Goal: Information Seeking & Learning: Learn about a topic

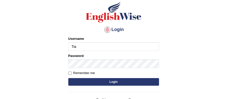
type input "Tia50"
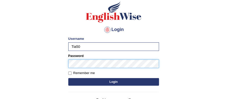
click at [68, 78] on button "Login" at bounding box center [113, 82] width 91 height 8
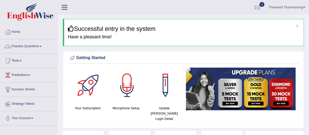
click at [29, 46] on link "Practice Questions" at bounding box center [28, 45] width 57 height 13
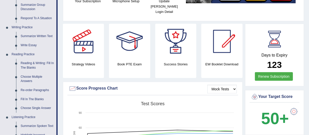
scroll to position [114, 0]
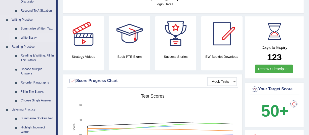
click at [34, 38] on link "Write Essay" at bounding box center [37, 37] width 38 height 9
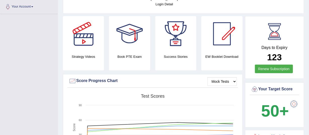
scroll to position [115, 0]
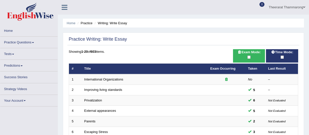
scroll to position [193, 0]
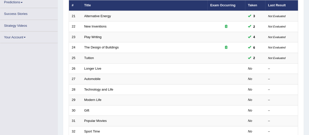
scroll to position [91, 0]
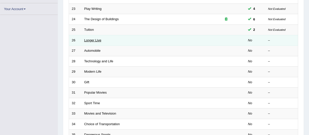
click at [94, 39] on link "Longer Live" at bounding box center [92, 40] width 17 height 4
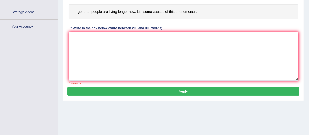
scroll to position [105, 0]
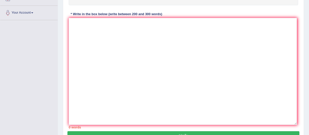
drag, startPoint x: 297, startPoint y: 66, endPoint x: 296, endPoint y: 124, distance: 58.9
click at [296, 124] on textarea at bounding box center [183, 71] width 228 height 107
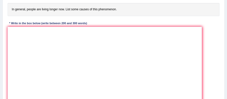
scroll to position [76, 0]
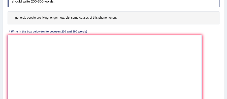
drag, startPoint x: 50, startPoint y: 40, endPoint x: 216, endPoint y: 31, distance: 166.7
click at [52, 39] on textarea at bounding box center [105, 80] width 194 height 91
type textarea "T"
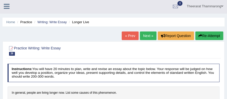
scroll to position [0, 0]
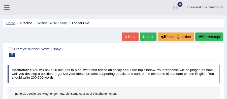
type textarea "One"
click at [11, 22] on link "Home" at bounding box center [10, 23] width 9 height 4
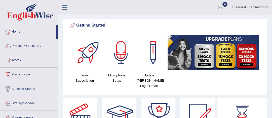
click at [25, 45] on link "Practice Questions" at bounding box center [28, 45] width 57 height 13
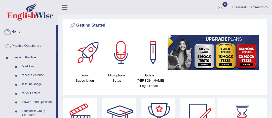
click at [12, 30] on link "Home" at bounding box center [28, 31] width 56 height 13
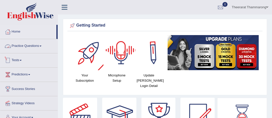
click at [15, 61] on link "Tests" at bounding box center [28, 60] width 57 height 13
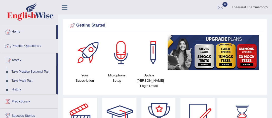
click at [21, 47] on link "Practice Questions" at bounding box center [28, 45] width 57 height 13
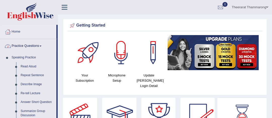
click at [65, 7] on icon at bounding box center [65, 7] width 6 height 7
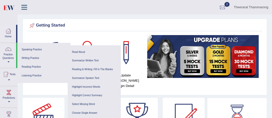
click at [124, 26] on div "Getting Started" at bounding box center [144, 26] width 233 height 8
click at [7, 62] on link "Practice Questions" at bounding box center [8, 55] width 16 height 24
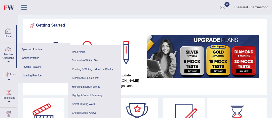
click at [8, 32] on div at bounding box center [9, 31] width 8 height 8
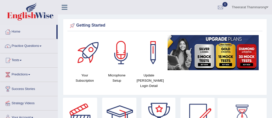
click at [243, 111] on div at bounding box center [242, 113] width 23 height 23
click at [20, 45] on link "Practice Questions" at bounding box center [28, 45] width 57 height 13
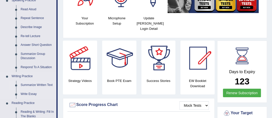
scroll to position [80, 0]
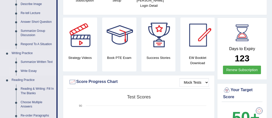
click at [33, 70] on link "Write Essay" at bounding box center [37, 71] width 38 height 9
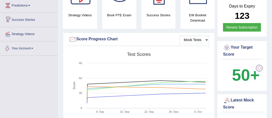
scroll to position [346, 0]
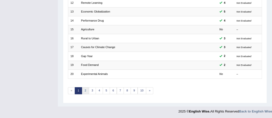
click at [85, 92] on link "2" at bounding box center [85, 91] width 7 height 7
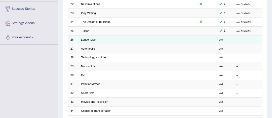
click at [84, 39] on link "Longer Live" at bounding box center [88, 39] width 15 height 3
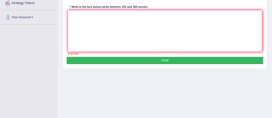
scroll to position [101, 0]
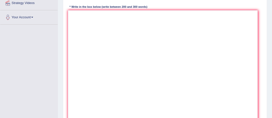
drag, startPoint x: 261, startPoint y: 51, endPoint x: 228, endPoint y: 87, distance: 48.6
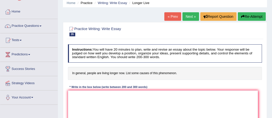
scroll to position [40, 0]
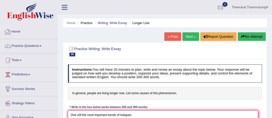
scroll to position [0, 0]
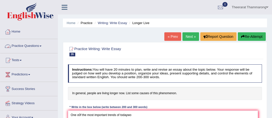
click at [24, 46] on link "Practice Questions" at bounding box center [28, 45] width 57 height 13
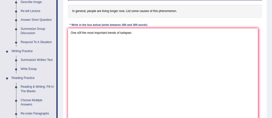
scroll to position [80, 0]
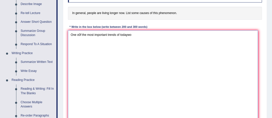
click at [127, 35] on textarea "One o0f the most important trends of todaywo" at bounding box center [163, 85] width 190 height 111
type textarea "One o0f the most important trends of today's wo"
click at [55, 83] on link "Reading Practice" at bounding box center [32, 80] width 47 height 9
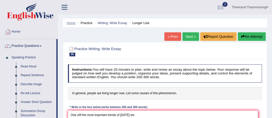
click at [68, 23] on link "Home" at bounding box center [71, 23] width 9 height 4
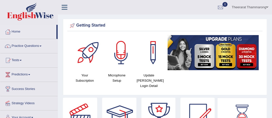
click at [16, 61] on link "Tests" at bounding box center [28, 60] width 57 height 13
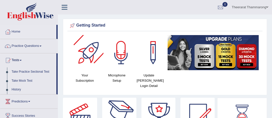
click at [63, 57] on div "Getting Started Your Subscription Microphone Setup Update Pearson Login Detail ×" at bounding box center [165, 57] width 204 height 77
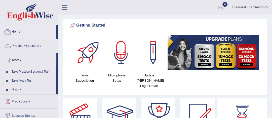
click at [19, 30] on link "Home" at bounding box center [28, 31] width 56 height 13
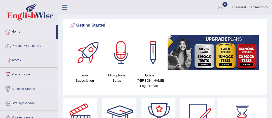
click at [31, 74] on link "Predictions" at bounding box center [28, 74] width 57 height 13
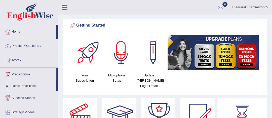
click at [26, 74] on link "Predictions" at bounding box center [28, 74] width 56 height 13
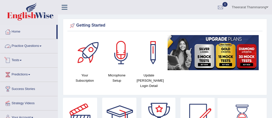
click at [21, 60] on link "Tests" at bounding box center [28, 60] width 57 height 13
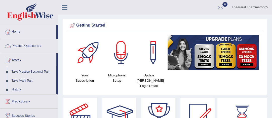
click at [24, 46] on link "Practice Questions" at bounding box center [28, 45] width 57 height 13
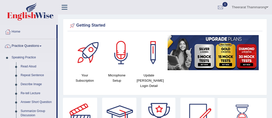
click at [24, 66] on link "Read Aloud" at bounding box center [37, 66] width 38 height 9
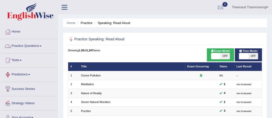
click at [23, 45] on link "Practice Questions" at bounding box center [28, 45] width 57 height 13
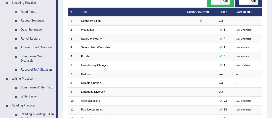
scroll to position [80, 0]
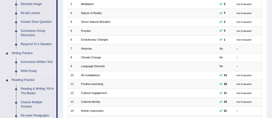
click at [29, 69] on link "Write Essay" at bounding box center [37, 71] width 38 height 9
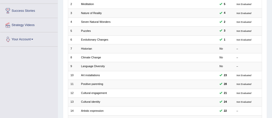
scroll to position [91, 0]
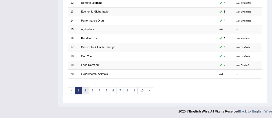
click at [87, 90] on link "2" at bounding box center [85, 91] width 7 height 7
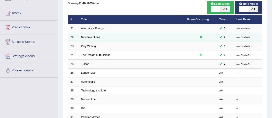
scroll to position [40, 0]
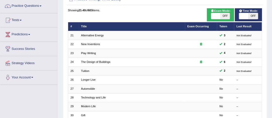
click at [215, 18] on span at bounding box center [215, 16] width 9 height 6
click at [224, 16] on span "OFF" at bounding box center [224, 16] width 9 height 6
checkbox input "true"
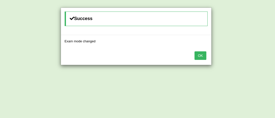
click at [205, 53] on button "OK" at bounding box center [200, 56] width 12 height 9
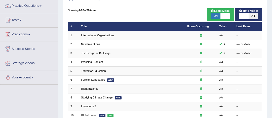
click at [245, 15] on span at bounding box center [243, 16] width 9 height 6
checkbox input "true"
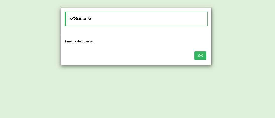
click at [199, 56] on button "OK" at bounding box center [200, 56] width 12 height 9
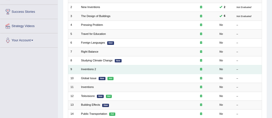
scroll to position [80, 0]
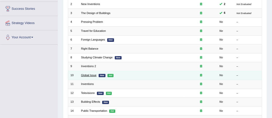
click at [89, 75] on link "Global Issue" at bounding box center [88, 75] width 15 height 3
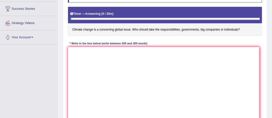
drag, startPoint x: 261, startPoint y: 87, endPoint x: 257, endPoint y: 125, distance: 38.4
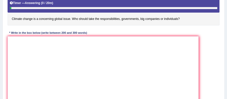
scroll to position [97, 0]
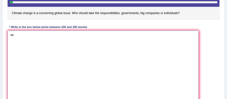
type textarea "n"
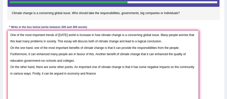
click at [67, 74] on textarea "One of the most important trends of today's world is increase in how climate ch…" at bounding box center [103, 69] width 191 height 79
click at [117, 72] on textarea "One of the most important trends of today's world is increase in how climate ch…" at bounding box center [103, 69] width 191 height 79
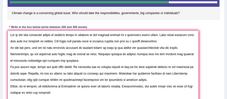
scroll to position [99, 0]
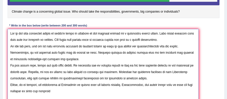
click at [59, 89] on textarea at bounding box center [103, 68] width 191 height 79
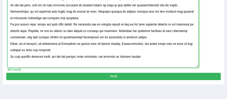
scroll to position [165, 0]
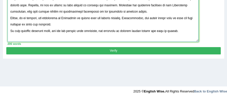
click at [60, 30] on textarea at bounding box center [103, 1] width 191 height 79
drag, startPoint x: 65, startPoint y: 30, endPoint x: 94, endPoint y: 53, distance: 36.5
click at [67, 32] on textarea at bounding box center [103, 1] width 191 height 79
click at [66, 30] on textarea at bounding box center [103, 1] width 191 height 79
click at [87, 29] on textarea at bounding box center [103, 1] width 191 height 79
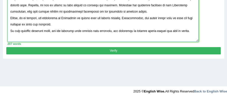
click at [162, 30] on textarea at bounding box center [103, 1] width 191 height 79
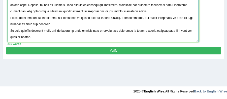
type textarea "One of the most important trends of today's world is increase in how climate ch…"
click at [144, 50] on button "Verify" at bounding box center [113, 50] width 214 height 7
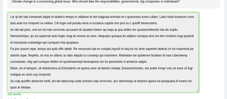
scroll to position [0, 0]
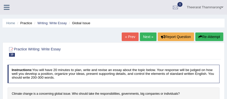
click at [10, 0] on html "Toggle navigation Home Practice Questions Speaking Practice Read Aloud Repeat S…" at bounding box center [113, 49] width 227 height 99
click at [200, 37] on icon "button" at bounding box center [200, 37] width 4 height 4
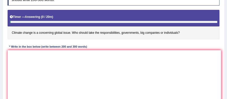
drag, startPoint x: 218, startPoint y: 90, endPoint x: 106, endPoint y: 63, distance: 115.1
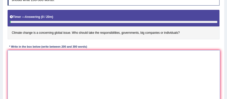
click at [19, 59] on textarea at bounding box center [114, 78] width 212 height 56
paste textarea "One of the most important trends of [DATE] world is increase in how climate cha…"
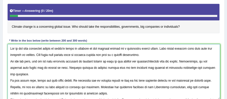
drag, startPoint x: 179, startPoint y: 60, endPoint x: 24, endPoint y: 66, distance: 155.3
click at [24, 66] on textarea at bounding box center [114, 72] width 212 height 56
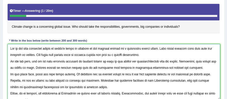
click at [109, 65] on textarea at bounding box center [114, 72] width 212 height 56
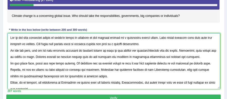
scroll to position [107, 0]
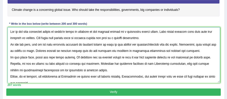
click at [83, 50] on textarea at bounding box center [114, 55] width 212 height 56
drag, startPoint x: 99, startPoint y: 50, endPoint x: 111, endPoint y: 64, distance: 18.3
click at [99, 50] on textarea at bounding box center [114, 55] width 212 height 56
click at [105, 50] on textarea at bounding box center [114, 55] width 212 height 56
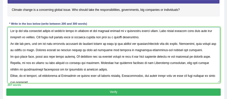
scroll to position [21, 0]
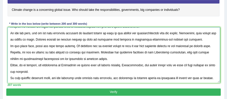
click at [127, 58] on textarea at bounding box center [114, 55] width 212 height 56
click at [189, 57] on textarea at bounding box center [114, 55] width 212 height 56
click at [189, 58] on textarea at bounding box center [114, 55] width 212 height 56
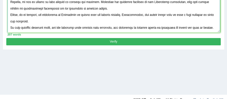
scroll to position [0, 0]
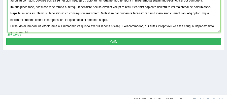
click at [53, 19] on textarea at bounding box center [114, 5] width 212 height 56
type textarea "One of the most important trends of today's world is increase in how climate ch…"
click at [57, 39] on button "Verify" at bounding box center [113, 41] width 214 height 7
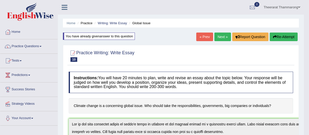
click at [21, 47] on link "Practice Questions" at bounding box center [28, 45] width 57 height 13
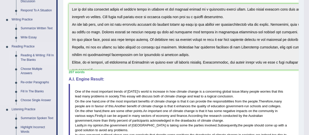
scroll to position [114, 0]
click at [23, 55] on link "Reading & Writing: Fill In The Blanks" at bounding box center [37, 57] width 38 height 13
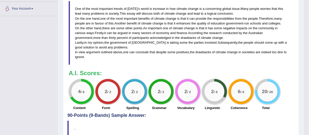
scroll to position [259, 0]
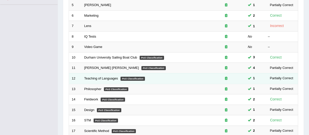
scroll to position [114, 0]
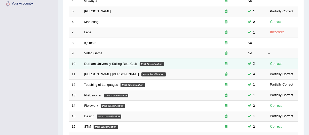
click at [97, 62] on link "Durham University Sailing Boat Club" at bounding box center [110, 64] width 53 height 4
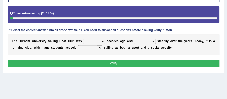
scroll to position [84, 0]
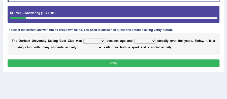
click at [102, 40] on select "found fund founded find" at bounding box center [93, 40] width 21 height 5
click at [83, 38] on select "found fund founded find" at bounding box center [93, 40] width 21 height 5
click at [148, 40] on select "grow growing has grown grown" at bounding box center [144, 40] width 21 height 5
click at [101, 40] on select "found fund founded find" at bounding box center [93, 40] width 21 height 5
select select "found"
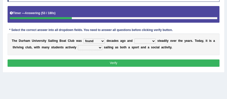
click at [83, 38] on select "found fund founded find" at bounding box center [93, 40] width 21 height 5
click at [151, 41] on select "grow growing has grown grown" at bounding box center [144, 40] width 21 height 5
select select "growing"
click at [134, 38] on select "grow growing has grown grown" at bounding box center [144, 40] width 21 height 5
click at [86, 47] on select "enjoy enjoyed are enjoying enjoying" at bounding box center [90, 47] width 24 height 5
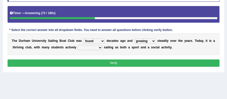
select select "enjoying"
click at [78, 45] on select "enjoy enjoyed are enjoying enjoying" at bounding box center [90, 47] width 24 height 5
click at [163, 61] on button "Verify" at bounding box center [114, 62] width 212 height 7
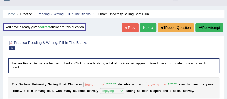
scroll to position [0, 0]
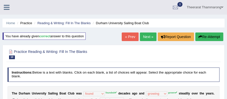
click at [209, 36] on button "Re-Attempt" at bounding box center [209, 36] width 28 height 9
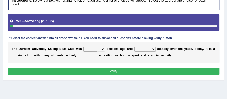
scroll to position [117, 0]
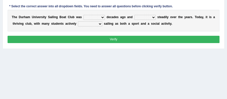
click at [90, 16] on select "found fund founded find" at bounding box center [93, 17] width 21 height 5
select select "founded"
click at [83, 15] on select "found fund founded find" at bounding box center [93, 17] width 21 height 5
click at [144, 16] on select "grow growing has grown grown" at bounding box center [144, 17] width 21 height 5
select select "grown"
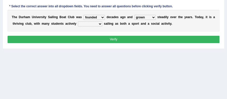
click at [134, 15] on select "grow growing has grown grown" at bounding box center [144, 17] width 21 height 5
click at [79, 23] on select "enjoy enjoyed are enjoying enjoying" at bounding box center [90, 23] width 24 height 5
select select "enjoying"
click at [78, 21] on select "enjoy enjoyed are enjoying enjoying" at bounding box center [90, 23] width 24 height 5
click at [127, 39] on button "Verify" at bounding box center [114, 39] width 212 height 7
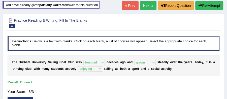
scroll to position [26, 0]
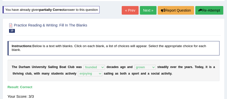
click at [148, 12] on link "Next »" at bounding box center [148, 10] width 17 height 9
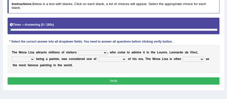
scroll to position [101, 0]
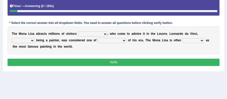
click at [105, 33] on select "around the year the all year all year round per year" at bounding box center [92, 33] width 29 height 5
select select "per year"
click at [78, 31] on select "around the year the all year all year round per year" at bounding box center [92, 33] width 29 height 5
click at [31, 39] on select "rather than as much as as well as as long as" at bounding box center [23, 40] width 23 height 5
select select "as well as"
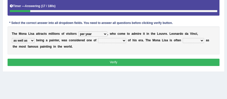
click at [12, 38] on select "rather than as much as as well as as long as" at bounding box center [23, 40] width 23 height 5
click at [119, 40] on select "better artists artist the better artist the best artists" at bounding box center [112, 40] width 28 height 5
select select "artist"
click at [98, 38] on select "better artists artist the better artist the best artists" at bounding box center [112, 40] width 28 height 5
click at [192, 40] on select "classified suggested predicted described" at bounding box center [192, 40] width 21 height 5
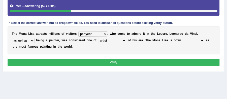
select select "suggested"
click at [182, 38] on select "classified suggested predicted described" at bounding box center [192, 40] width 21 height 5
click at [149, 60] on button "Verify" at bounding box center [114, 62] width 212 height 7
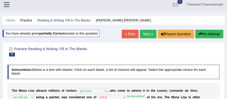
scroll to position [0, 0]
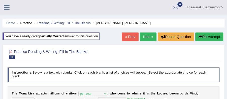
click at [147, 34] on link "Next »" at bounding box center [148, 36] width 17 height 9
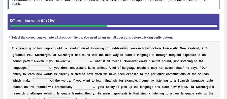
scroll to position [103, 0]
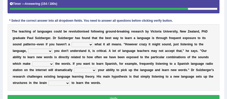
click at [91, 44] on select "dew claw clue due" at bounding box center [81, 44] width 21 height 5
select select "clue"
click at [71, 42] on select "dew claw clue due" at bounding box center [81, 44] width 21 height 5
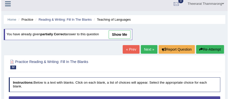
scroll to position [2, 0]
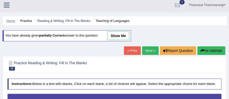
click at [11, 20] on link "Home" at bounding box center [10, 21] width 9 height 4
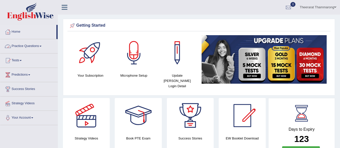
click at [26, 44] on link "Practice Questions" at bounding box center [28, 45] width 57 height 13
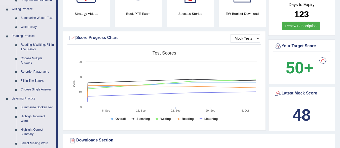
scroll to position [151, 0]
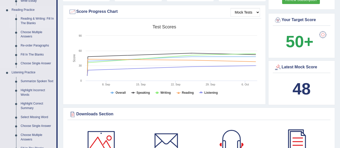
click at [40, 19] on link "Reading & Writing: Fill In The Blanks" at bounding box center [37, 20] width 38 height 13
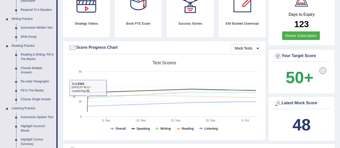
scroll to position [318, 0]
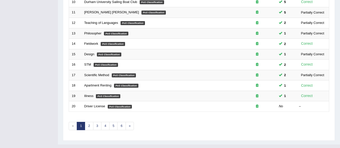
scroll to position [185, 0]
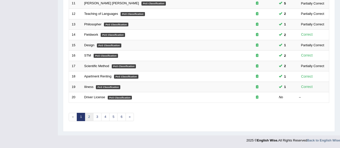
click at [88, 118] on link "2" at bounding box center [89, 117] width 8 height 8
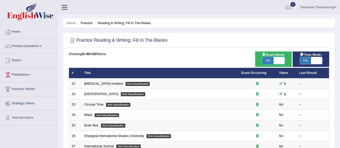
click at [279, 60] on span at bounding box center [278, 60] width 11 height 7
checkbox input "false"
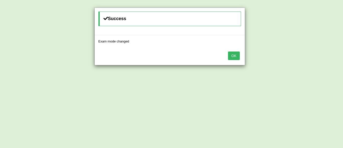
click at [232, 57] on button "OK" at bounding box center [234, 56] width 12 height 9
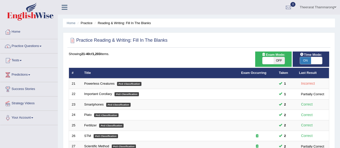
click at [309, 59] on span "ON" at bounding box center [305, 60] width 11 height 7
checkbox input "false"
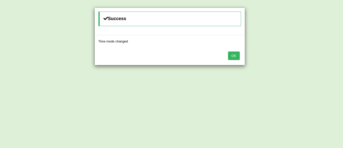
click at [236, 54] on button "OK" at bounding box center [234, 56] width 12 height 9
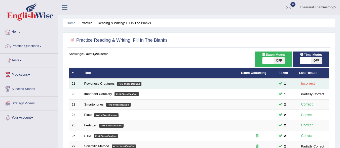
click at [102, 81] on td "Powerless Creatures PoS Classification" at bounding box center [159, 83] width 157 height 11
click at [102, 84] on link "Powerless Creatures" at bounding box center [99, 84] width 30 height 4
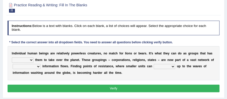
scroll to position [67, 0]
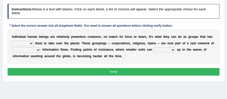
click at [32, 46] on select "enabled contended embodied conjured" at bounding box center [23, 43] width 22 height 5
select select "enabled"
click at [12, 46] on select "enabled contended embodied conjured" at bounding box center [23, 43] width 22 height 5
click at [37, 52] on select "interconnected overlapping fastened exploited" at bounding box center [27, 49] width 28 height 5
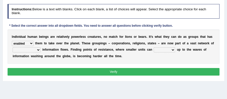
click at [172, 52] on select "stand raise hail pump" at bounding box center [163, 49] width 21 height 5
click at [170, 52] on select "stand raise hail pump" at bounding box center [163, 49] width 21 height 5
click at [31, 46] on select "enabled contended embodied conjured" at bounding box center [23, 43] width 22 height 5
click at [36, 52] on select "interconnected overlapping fastened exploited" at bounding box center [27, 49] width 28 height 5
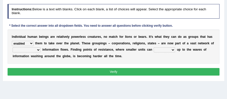
click at [37, 52] on select "interconnected overlapping fastened exploited" at bounding box center [27, 49] width 28 height 5
click at [171, 52] on select "stand raise hail pump" at bounding box center [163, 49] width 21 height 5
select select "raise"
click at [153, 52] on select "stand raise hail pump" at bounding box center [163, 49] width 21 height 5
click at [36, 52] on select "interconnected overlapping fastened exploited" at bounding box center [27, 49] width 28 height 5
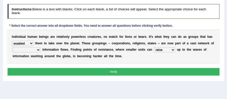
select select "interconnected"
click at [13, 52] on select "interconnected overlapping fastened exploited" at bounding box center [27, 49] width 28 height 5
click at [118, 75] on button "Verify" at bounding box center [114, 71] width 212 height 7
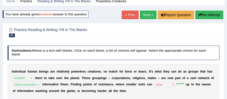
scroll to position [20, 0]
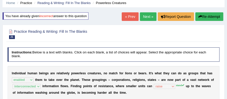
click at [150, 15] on link "Next »" at bounding box center [148, 16] width 17 height 9
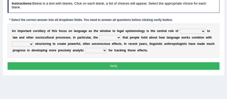
scroll to position [84, 0]
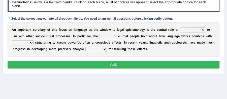
click at [203, 30] on select "discourse epoch dialect acquaintance" at bounding box center [192, 29] width 25 height 5
click at [117, 36] on select "deviation besmirch consent ideas" at bounding box center [109, 36] width 21 height 5
click at [30, 42] on select "mandatory linguistic legitimate customary" at bounding box center [23, 42] width 22 height 5
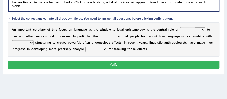
click at [30, 42] on select "mandatory linguistic legitimate customary" at bounding box center [23, 42] width 22 height 5
click at [105, 49] on select "tools appetite albums stroke" at bounding box center [95, 49] width 21 height 5
select select "tools"
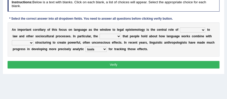
click at [85, 47] on select "tools appetite albums stroke" at bounding box center [95, 49] width 21 height 5
click at [118, 34] on select "deviation besmirch consent ideas" at bounding box center [109, 36] width 21 height 5
click at [116, 35] on select "deviation besmirch consent ideas" at bounding box center [109, 36] width 21 height 5
click at [117, 35] on select "deviation besmirch consent ideas" at bounding box center [109, 36] width 21 height 5
select select "ideas"
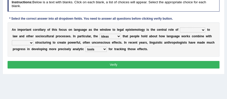
click at [99, 34] on select "deviation besmirch consent ideas" at bounding box center [109, 36] width 21 height 5
click at [202, 29] on select "discourse epoch dialect acquaintance" at bounding box center [192, 29] width 25 height 5
select select "discourse"
click at [180, 27] on select "discourse epoch dialect acquaintance" at bounding box center [192, 29] width 25 height 5
click at [31, 41] on select "mandatory linguistic legitimate customary" at bounding box center [23, 42] width 22 height 5
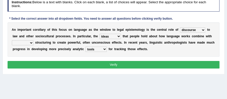
select select "mandatory"
click at [12, 40] on select "mandatory linguistic legitimate customary" at bounding box center [23, 42] width 22 height 5
click at [112, 63] on button "Verify" at bounding box center [114, 64] width 212 height 7
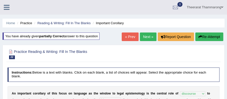
scroll to position [17, 0]
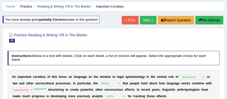
click at [147, 21] on link "Next »" at bounding box center [148, 20] width 17 height 9
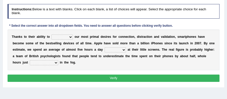
click at [123, 49] on select "watching waggling snoring staring" at bounding box center [114, 49] width 21 height 5
click at [124, 48] on select "watching waggling snoring staring" at bounding box center [114, 49] width 21 height 5
click at [69, 37] on select "hijack describe sharpen conserve" at bounding box center [61, 36] width 21 height 5
select select "conserve"
click at [51, 34] on select "hijack describe sharpen conserve" at bounding box center [61, 36] width 21 height 5
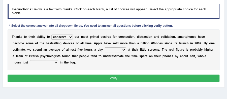
click at [123, 49] on select "watching waggling snoring staring" at bounding box center [114, 49] width 21 height 5
select select "watching"
click at [104, 47] on select "watching waggling snoring staring" at bounding box center [114, 49] width 21 height 5
click at [54, 63] on select "has evaporated evaporating evaporate evaporates" at bounding box center [44, 62] width 28 height 5
click at [92, 61] on div "T h a n k s t o t h e i r a b i l i t y t o hijack describe sharpen conserve o …" at bounding box center [114, 49] width 212 height 41
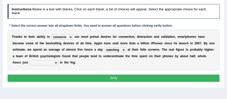
click at [55, 62] on select "has evaporated evaporating evaporate evaporates" at bounding box center [44, 62] width 28 height 5
click at [150, 56] on b "o" at bounding box center [150, 56] width 2 height 4
click at [55, 62] on select "has evaporated evaporating evaporate evaporates" at bounding box center [44, 62] width 28 height 5
select select "evaporating"
click at [30, 60] on select "has evaporated evaporating evaporate evaporates" at bounding box center [44, 62] width 28 height 5
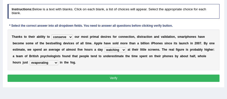
click at [71, 37] on select "hijack describe sharpen conserve" at bounding box center [61, 36] width 21 height 5
click at [123, 75] on button "Verify" at bounding box center [114, 77] width 212 height 7
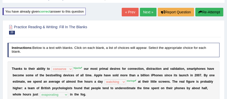
scroll to position [30, 0]
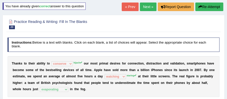
click at [147, 5] on link "Next »" at bounding box center [148, 7] width 17 height 9
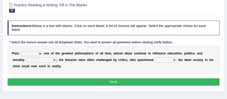
scroll to position [67, 0]
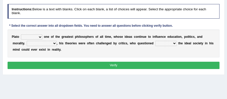
click at [41, 36] on select "keeps comes claims remains" at bounding box center [31, 36] width 21 height 5
click at [40, 37] on select "keeps comes claims remains" at bounding box center [31, 36] width 21 height 5
click at [52, 42] on select "Notwithstanding So However Whatever" at bounding box center [42, 43] width 30 height 5
click at [40, 36] on select "keeps comes claims remains" at bounding box center [31, 36] width 21 height 5
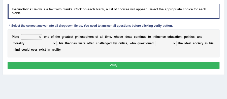
click at [40, 36] on select "keeps comes claims remains" at bounding box center [31, 36] width 21 height 5
click at [38, 36] on select "keeps comes claims remains" at bounding box center [31, 36] width 21 height 5
select select "remains"
click at [21, 34] on select "keeps comes claims remains" at bounding box center [31, 36] width 21 height 5
click at [38, 36] on select "keeps comes claims remains" at bounding box center [31, 36] width 21 height 5
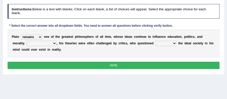
click at [38, 36] on select "keeps comes claims remains" at bounding box center [31, 36] width 21 height 5
click at [52, 42] on select "Notwithstanding So However Whatever" at bounding box center [42, 43] width 30 height 5
click at [53, 42] on select "Notwithstanding So However Whatever" at bounding box center [42, 43] width 30 height 5
select select "Notwithstanding"
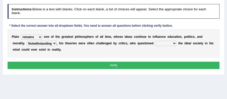
click at [27, 41] on select "Notwithstanding So However Whatever" at bounding box center [42, 43] width 30 height 5
click at [54, 43] on select "Notwithstanding So However Whatever" at bounding box center [42, 43] width 30 height 5
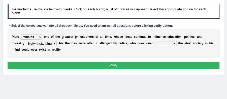
click at [118, 53] on div "P l a t o keeps comes claims remains o n e o f t h e g r e a t e s t p h i l o …" at bounding box center [114, 43] width 212 height 28
click at [173, 42] on select "which what that whether" at bounding box center [165, 43] width 21 height 5
click at [174, 42] on select "which what that whether" at bounding box center [165, 43] width 21 height 5
click at [173, 43] on select "which what that whether" at bounding box center [165, 43] width 21 height 5
click at [155, 41] on select "which what that whether" at bounding box center [165, 43] width 21 height 5
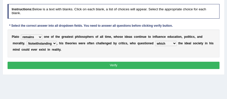
click at [173, 43] on select "which what that whether" at bounding box center [165, 43] width 21 height 5
select select "that"
click at [155, 41] on select "which what that whether" at bounding box center [165, 43] width 21 height 5
click at [174, 43] on select "which what that whether" at bounding box center [165, 43] width 21 height 5
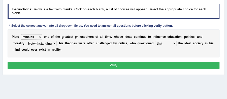
click at [118, 63] on button "Verify" at bounding box center [114, 65] width 212 height 7
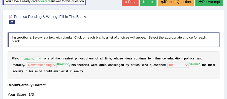
scroll to position [30, 0]
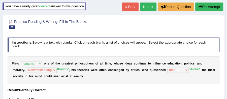
click at [150, 8] on link "Next »" at bounding box center [148, 7] width 17 height 9
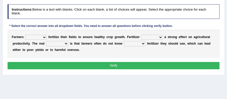
scroll to position [67, 0]
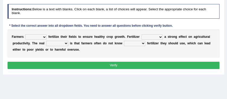
click at [44, 37] on select "must should need can" at bounding box center [35, 36] width 21 height 5
select select "should"
click at [25, 34] on select "must should need can" at bounding box center [35, 36] width 21 height 5
click at [160, 36] on select "has had have having" at bounding box center [151, 36] width 21 height 5
select select "has"
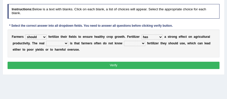
click at [141, 34] on select "has had have having" at bounding box center [151, 36] width 21 height 5
click at [66, 42] on select "problem question conclusion answer" at bounding box center [57, 43] width 22 height 5
click at [66, 44] on select "problem question conclusion answer" at bounding box center [57, 43] width 22 height 5
click at [143, 43] on select "how much how many however so much" at bounding box center [134, 43] width 21 height 5
select select "how much"
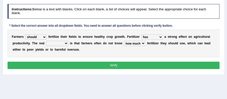
click at [124, 41] on select "how much how many however so much" at bounding box center [134, 43] width 21 height 5
click at [65, 41] on select "problem question conclusion answer" at bounding box center [57, 43] width 22 height 5
click at [46, 41] on select "problem question conclusion answer" at bounding box center [57, 43] width 22 height 5
click at [64, 43] on select "problem question conclusion answer" at bounding box center [57, 43] width 22 height 5
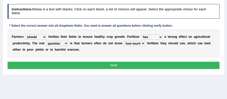
click at [66, 43] on select "problem question conclusion answer" at bounding box center [57, 43] width 22 height 5
click at [46, 41] on select "problem question conclusion answer" at bounding box center [57, 43] width 22 height 5
drag, startPoint x: 65, startPoint y: 42, endPoint x: 65, endPoint y: 44, distance: 2.5
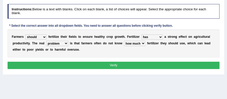
click at [65, 42] on select "problem question conclusion answer" at bounding box center [57, 43] width 22 height 5
select select "question"
click at [46, 41] on select "problem question conclusion answer" at bounding box center [57, 43] width 22 height 5
click at [44, 37] on select "must should need can" at bounding box center [35, 36] width 21 height 5
select select "must"
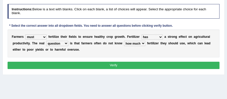
click at [25, 34] on select "must should need can" at bounding box center [35, 36] width 21 height 5
click at [43, 35] on select "must should need can" at bounding box center [35, 36] width 21 height 5
click at [44, 36] on select "must should need can" at bounding box center [35, 36] width 21 height 5
click at [64, 42] on select "problem question conclusion answer" at bounding box center [57, 43] width 22 height 5
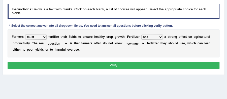
click at [126, 64] on button "Verify" at bounding box center [114, 65] width 212 height 7
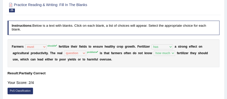
scroll to position [30, 0]
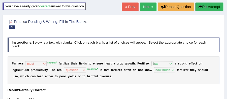
click at [143, 6] on link "Next »" at bounding box center [148, 7] width 17 height 9
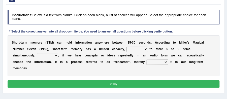
scroll to position [67, 0]
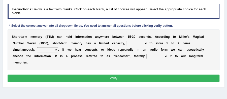
click at [147, 42] on select "being able is able be able unable" at bounding box center [136, 43] width 21 height 5
click at [144, 41] on select "being able is able be able unable" at bounding box center [136, 43] width 21 height 5
click at [143, 43] on select "being able is able be able unable" at bounding box center [136, 43] width 21 height 5
click at [55, 49] on select "However So Moreover Therefore" at bounding box center [47, 49] width 21 height 5
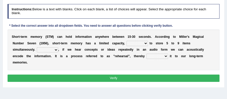
click at [55, 49] on select "However So Moreover Therefore" at bounding box center [47, 49] width 21 height 5
click at [55, 50] on select "However So Moreover Therefore" at bounding box center [47, 49] width 21 height 5
click at [55, 49] on select "However So Moreover Therefore" at bounding box center [47, 49] width 21 height 5
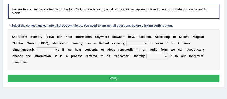
click at [165, 56] on select "commit commits commiting commited" at bounding box center [157, 56] width 22 height 5
click at [181, 63] on div "S h o r t - t e r m m e m o r y ( S T M ) c a n h o l d i n f o r m a t i o n a…" at bounding box center [114, 49] width 212 height 41
click at [147, 43] on select "being able is able be able unable" at bounding box center [136, 43] width 21 height 5
select select "be able"
click at [126, 41] on select "being able is able be able unable" at bounding box center [136, 43] width 21 height 5
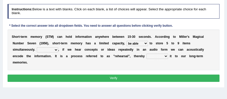
click at [56, 48] on select "However So Moreover Therefore" at bounding box center [47, 49] width 21 height 5
click at [57, 48] on select "However So Moreover Therefore" at bounding box center [47, 49] width 21 height 5
click at [56, 50] on select "However So Moreover Therefore" at bounding box center [47, 49] width 21 height 5
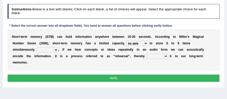
select select "Therefore"
click at [37, 47] on select "However So Moreover Therefore" at bounding box center [47, 49] width 21 height 5
click at [162, 56] on select "commit commits commiting commited" at bounding box center [157, 56] width 22 height 5
select select "commiting"
click at [146, 54] on select "commit commits commiting commited" at bounding box center [157, 56] width 22 height 5
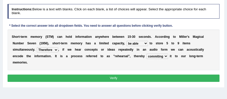
click at [165, 56] on select "commit commits commiting commited" at bounding box center [157, 56] width 22 height 5
drag, startPoint x: 56, startPoint y: 61, endPoint x: 58, endPoint y: 60, distance: 2.9
click at [56, 61] on div "S h o r t - t e r m m e m o r y ( S T M ) c a n h o l d i n f o r m a t i o n a…" at bounding box center [114, 49] width 212 height 41
click at [166, 57] on select "commit commits commiting commited" at bounding box center [157, 56] width 22 height 5
click at [176, 61] on div "S h o r t - t e r m m e m o r y ( S T M ) c a n h o l d i n f o r m a t i o n a…" at bounding box center [114, 49] width 212 height 41
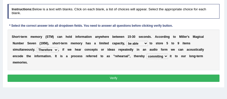
click at [127, 74] on button "Verify" at bounding box center [114, 77] width 212 height 7
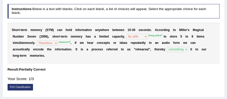
click at [150, 36] on sup "being able" at bounding box center [154, 35] width 13 height 3
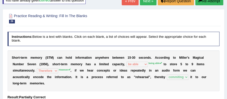
scroll to position [30, 0]
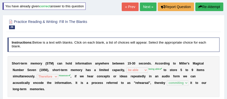
click at [143, 6] on link "Next »" at bounding box center [148, 7] width 17 height 9
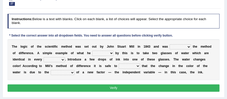
scroll to position [84, 0]
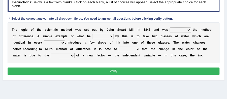
click at [190, 30] on select "pointed claimed demanded named" at bounding box center [179, 29] width 21 height 5
click at [169, 27] on select "pointed claimed demanded named" at bounding box center [179, 29] width 21 height 5
click at [111, 36] on select "capped charged found meant" at bounding box center [102, 36] width 21 height 5
click at [189, 29] on select "pointed claimed demanded named" at bounding box center [179, 29] width 21 height 5
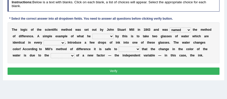
select select "pointed"
click at [169, 27] on select "pointed claimed demanded named" at bounding box center [179, 29] width 21 height 5
click at [111, 36] on select "capped charged found meant" at bounding box center [102, 36] width 21 height 5
click at [109, 35] on select "capped charged found meant" at bounding box center [102, 36] width 21 height 5
click at [111, 35] on select "capped charged found meant" at bounding box center [102, 36] width 21 height 5
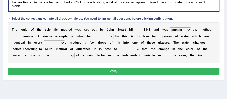
select select "found"
click at [92, 34] on select "capped charged found meant" at bounding box center [102, 36] width 21 height 5
click at [61, 43] on select "thought identity measure respect" at bounding box center [54, 42] width 21 height 5
select select "identity"
click at [44, 40] on select "thought identity measure respect" at bounding box center [54, 42] width 21 height 5
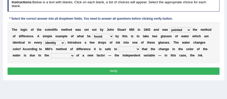
click at [138, 48] on select "assume discuss prefer acclaim" at bounding box center [128, 49] width 21 height 5
select select "assume"
click at [118, 47] on select "assume discuss prefer acclaim" at bounding box center [128, 49] width 21 height 5
click at [72, 54] on select "introduction magnitude preparation purification" at bounding box center [63, 55] width 24 height 5
select select "introduction"
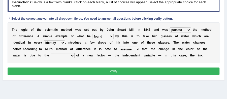
click at [51, 53] on select "introduction magnitude preparation purification" at bounding box center [63, 55] width 24 height 5
click at [72, 55] on select "introduction magnitude preparation purification" at bounding box center [63, 55] width 24 height 5
click at [116, 69] on button "Verify" at bounding box center [114, 70] width 212 height 7
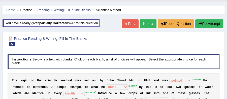
scroll to position [1, 0]
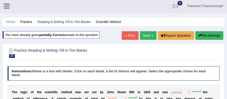
click at [148, 34] on link "Next »" at bounding box center [148, 35] width 17 height 9
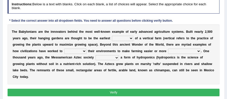
scroll to position [84, 0]
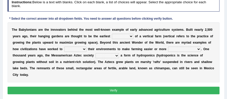
click at [131, 36] on select "prototype failure discredit protocol" at bounding box center [122, 36] width 21 height 5
select select "protocol"
click at [112, 34] on select "prototype failure discredit protocol" at bounding box center [122, 36] width 21 height 5
click at [128, 36] on select "prototype failure discredit protocol" at bounding box center [122, 36] width 21 height 5
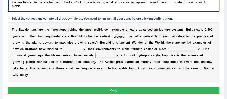
click at [131, 36] on select "prototype failure discredit protocol" at bounding box center [122, 36] width 21 height 5
click at [84, 48] on select "manipulate escape respect disarrange" at bounding box center [75, 49] width 22 height 5
select select "escape"
click at [64, 47] on select "manipulate escape respect disarrange" at bounding box center [75, 49] width 22 height 5
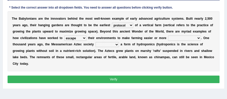
scroll to position [101, 0]
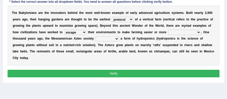
click at [196, 32] on select "productive constructive connective counterproductive" at bounding box center [184, 32] width 33 height 5
select select "productive"
click at [168, 30] on select "productive constructive connective counterproductive" at bounding box center [184, 32] width 33 height 5
click at [119, 38] on b at bounding box center [120, 39] width 2 height 4
click at [115, 38] on select "domineered volunteered pioneered engineered" at bounding box center [106, 38] width 23 height 5
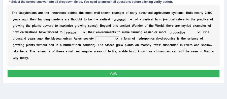
select select "engineered"
click at [95, 36] on select "domineered volunteered pioneered engineered" at bounding box center [106, 38] width 23 height 5
click at [83, 32] on select "manipulate escape respect disarrange" at bounding box center [75, 32] width 22 height 5
click at [122, 73] on button "Verify" at bounding box center [114, 73] width 212 height 7
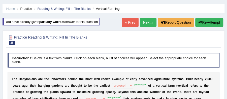
scroll to position [14, 0]
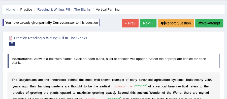
click at [148, 23] on link "Next »" at bounding box center [148, 23] width 17 height 9
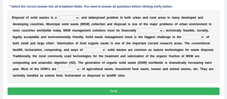
scroll to position [100, 0]
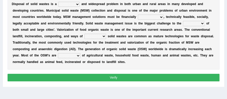
click at [78, 7] on select "slanting stinging stalling shafting" at bounding box center [68, 4] width 21 height 5
click at [150, 69] on div "D i s p o s a l o f s o l i d w a s t e s i s a slanting stinging stalling shaf…" at bounding box center [114, 33] width 212 height 73
click at [160, 20] on select "unattainable sustainable objectionable treasonable" at bounding box center [151, 17] width 26 height 5
drag, startPoint x: 143, startPoint y: 72, endPoint x: 141, endPoint y: 68, distance: 4.3
click at [143, 69] on div "D i s p o s a l o f s o l i d w a s t e s i s a slanting stinging stalling shaf…" at bounding box center [114, 33] width 212 height 73
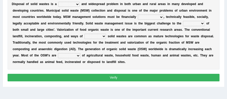
click at [77, 7] on select "slanting stinging stalling shafting" at bounding box center [68, 4] width 21 height 5
select select "stalling"
click at [58, 7] on select "slanting stinging stalling shafting" at bounding box center [68, 4] width 21 height 5
click at [78, 7] on select "slanting stinging stalling shafting" at bounding box center [68, 4] width 21 height 5
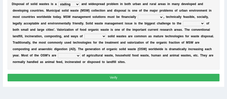
click at [160, 20] on select "unattainable sustainable objectionable treasonable" at bounding box center [151, 17] width 26 height 5
select select "sustainable"
click at [138, 20] on select "unattainable sustainable objectionable treasonable" at bounding box center [151, 17] width 26 height 5
click at [203, 26] on select "plants culture authorities history" at bounding box center [194, 23] width 22 height 5
select select "authorities"
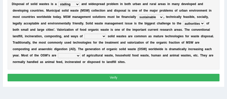
click at [183, 26] on select "plants culture authorities history" at bounding box center [194, 23] width 22 height 5
click at [201, 26] on select "plants culture authorities history" at bounding box center [194, 23] width 22 height 5
click at [211, 40] on div "D i s p o s a l o f s o l i d w a s t e s i s a slanting stinging stalling shaf…" at bounding box center [114, 33] width 212 height 73
click at [104, 39] on select "reserving preserving deserving handling" at bounding box center [95, 36] width 22 height 5
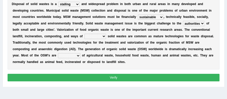
click at [102, 39] on select "reserving preserving deserving handling" at bounding box center [95, 36] width 22 height 5
select select "preserving"
click at [84, 39] on select "reserving preserving deserving handling" at bounding box center [95, 36] width 22 height 5
click at [77, 58] on select "composed disposed composing disposing" at bounding box center [69, 55] width 22 height 5
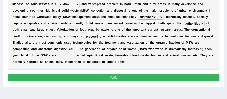
click at [77, 58] on select "composed disposed composing disposing" at bounding box center [69, 55] width 22 height 5
select select "composing"
click at [58, 58] on select "composed disposed composing disposing" at bounding box center [69, 55] width 22 height 5
click at [115, 81] on button "Verify" at bounding box center [114, 77] width 212 height 7
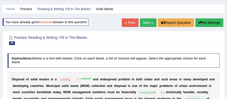
scroll to position [0, 0]
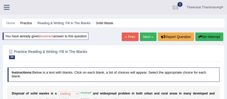
click at [202, 7] on link "Theerarat Thammarong" at bounding box center [205, 6] width 44 height 13
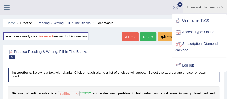
click at [183, 64] on link "Log out" at bounding box center [199, 66] width 54 height 12
